Goal: Task Accomplishment & Management: Manage account settings

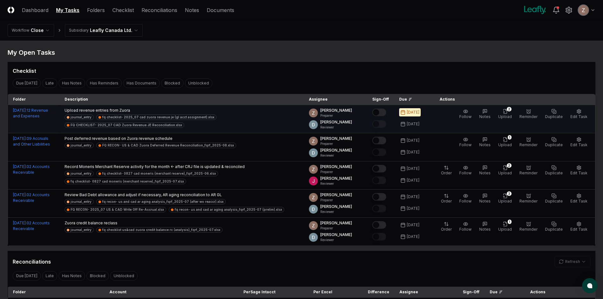
click at [382, 111] on button "Mark complete" at bounding box center [379, 113] width 14 height 8
click at [110, 29] on html "CloseCore Dashboard My Tasks Folders Checklist Reconciliations Notes Documents …" at bounding box center [301, 298] width 603 height 597
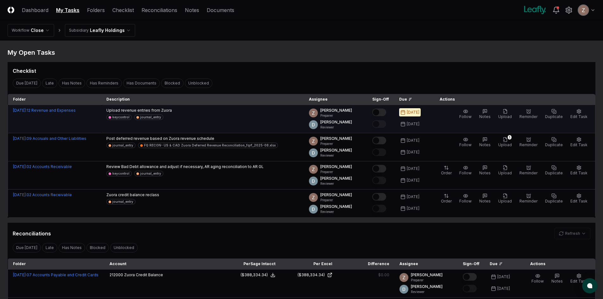
click at [386, 111] on button "Mark complete" at bounding box center [379, 113] width 14 height 8
click at [507, 113] on icon "button" at bounding box center [504, 111] width 3 height 4
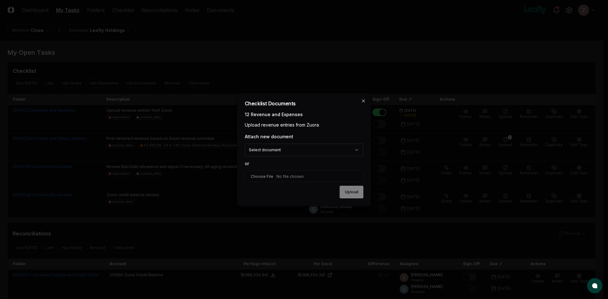
click at [263, 173] on input "file" at bounding box center [304, 176] width 119 height 11
type input "**********"
click at [351, 188] on button "Upload" at bounding box center [352, 192] width 24 height 13
click at [362, 100] on icon "button" at bounding box center [363, 100] width 5 height 5
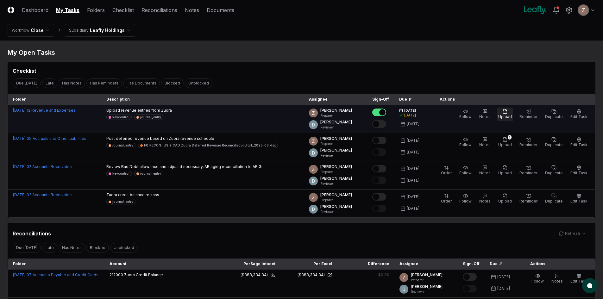
click at [509, 114] on span "Upload" at bounding box center [505, 116] width 14 height 5
click at [509, 116] on span "Upload" at bounding box center [505, 116] width 14 height 5
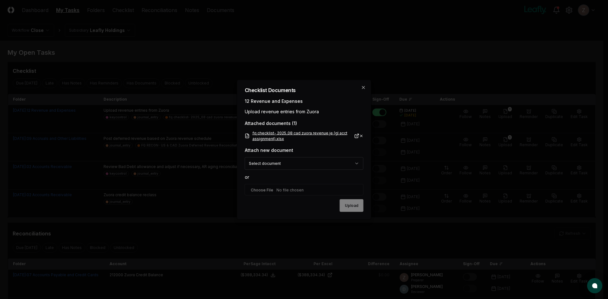
drag, startPoint x: 362, startPoint y: 137, endPoint x: 359, endPoint y: 139, distance: 3.3
click at [362, 137] on icon at bounding box center [361, 135] width 4 height 5
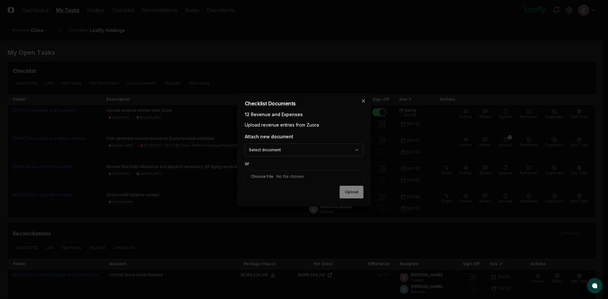
click at [285, 175] on input "file" at bounding box center [304, 176] width 119 height 11
type input "**********"
click at [351, 199] on button "Upload" at bounding box center [352, 192] width 24 height 13
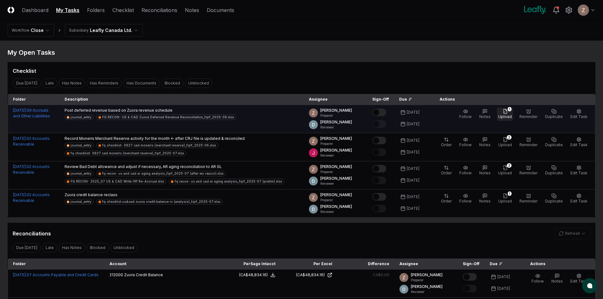
click at [509, 114] on span "Upload" at bounding box center [505, 116] width 14 height 5
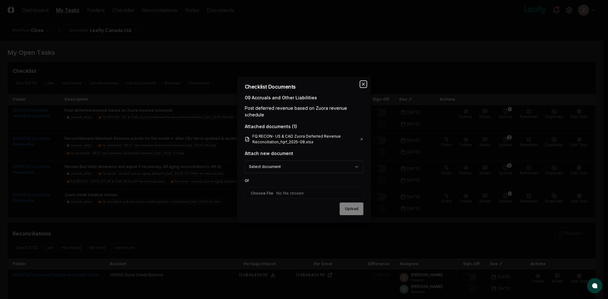
click at [364, 85] on icon "button" at bounding box center [363, 84] width 5 height 5
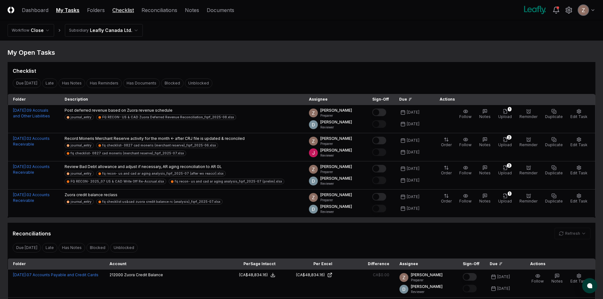
click at [123, 12] on link "Checklist" at bounding box center [123, 10] width 22 height 8
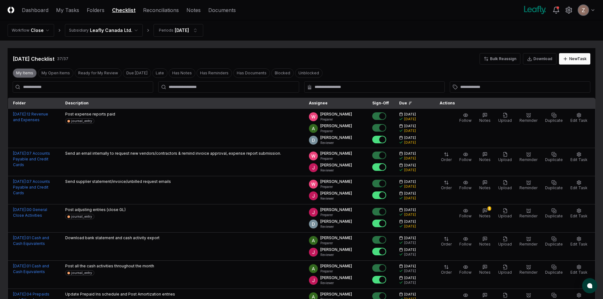
click at [14, 72] on button "My Items" at bounding box center [25, 72] width 24 height 9
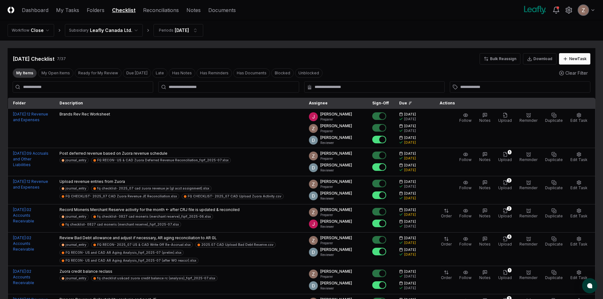
click at [186, 23] on nav "Workflow Close Subsidiary Leafly Canada Ltd. Periods [DATE]" at bounding box center [301, 30] width 603 height 20
click at [184, 28] on html "CloseCore Dashboard My Tasks Folders Checklist Reconciliations Notes Documents …" at bounding box center [301, 184] width 603 height 368
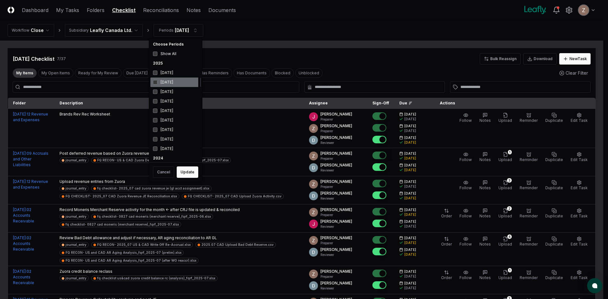
click at [161, 82] on div "[DATE]" at bounding box center [175, 82] width 50 height 9
click at [162, 92] on div "[DATE]" at bounding box center [175, 91] width 50 height 9
click at [192, 179] on div "Cancel Update" at bounding box center [175, 172] width 50 height 16
click at [191, 175] on button "Update" at bounding box center [188, 172] width 22 height 11
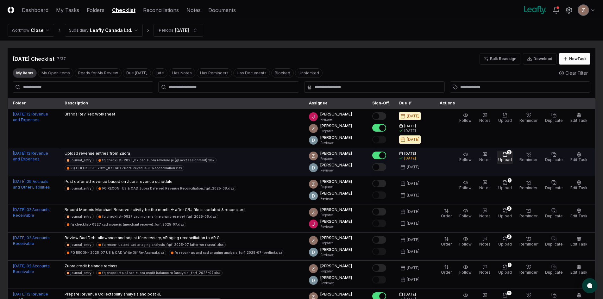
click at [508, 160] on span "Upload" at bounding box center [505, 159] width 14 height 5
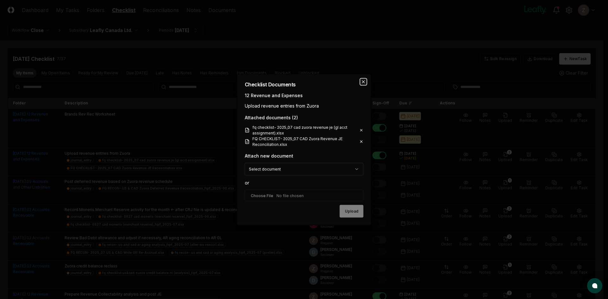
click at [363, 79] on icon "button" at bounding box center [363, 81] width 5 height 5
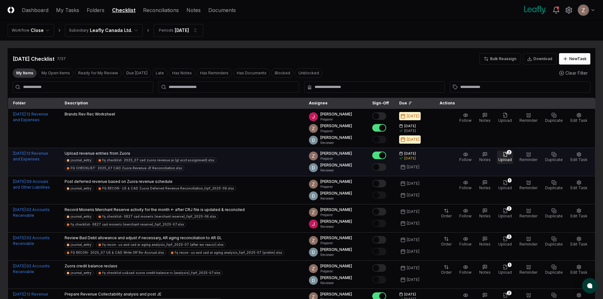
click at [506, 157] on icon "button" at bounding box center [505, 154] width 5 height 5
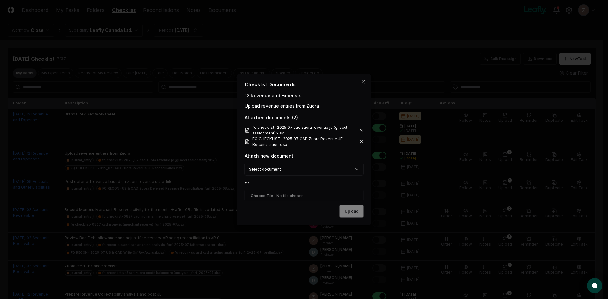
click at [363, 129] on icon at bounding box center [361, 130] width 4 height 5
click at [361, 130] on icon at bounding box center [361, 130] width 4 height 5
click at [360, 142] on div "**********" at bounding box center [304, 150] width 135 height 152
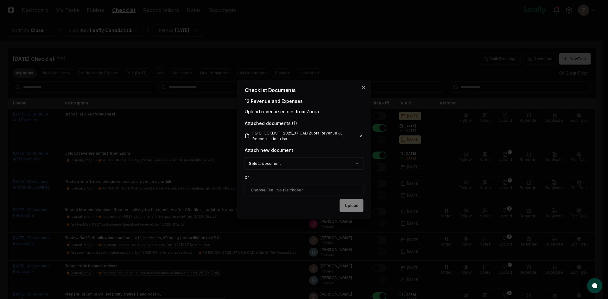
click at [360, 137] on icon at bounding box center [361, 135] width 4 height 5
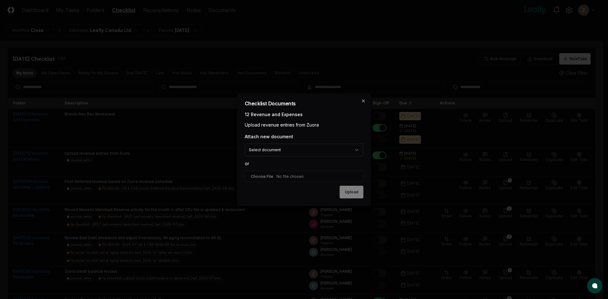
click at [268, 178] on input "file" at bounding box center [304, 176] width 119 height 11
type input "**********"
click at [346, 193] on button "Upload" at bounding box center [352, 192] width 24 height 13
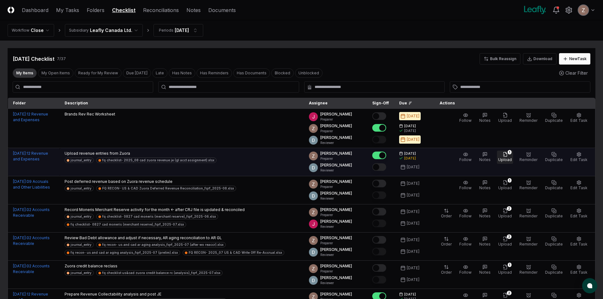
click at [509, 160] on span "Upload" at bounding box center [505, 159] width 14 height 5
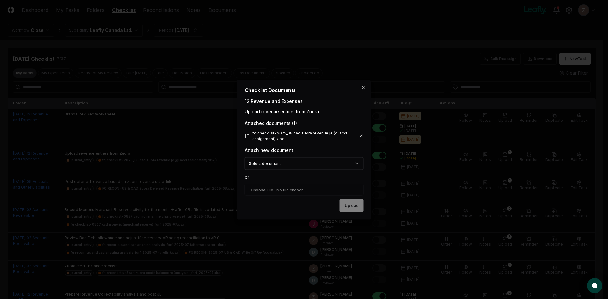
click at [284, 191] on input "file" at bounding box center [304, 189] width 119 height 11
type input "**********"
click at [352, 206] on button "Upload" at bounding box center [352, 206] width 24 height 13
